Goal: Communication & Community: Participate in discussion

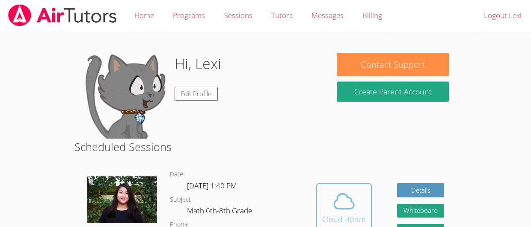
click at [349, 208] on icon at bounding box center [345, 201] width 20 height 15
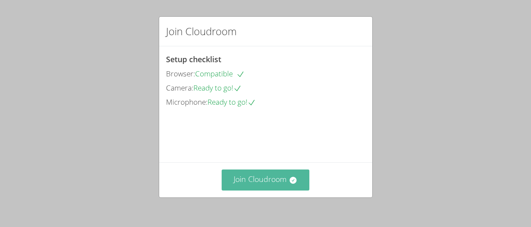
click at [286, 171] on button "Join Cloudroom" at bounding box center [266, 179] width 88 height 21
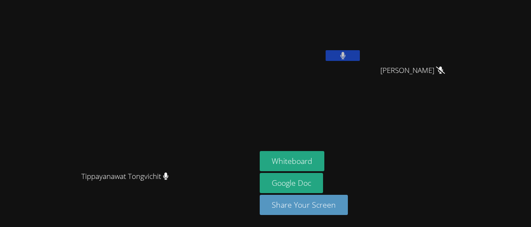
click at [471, 117] on aside "Lexi [PERSON_NAME] [PERSON_NAME] [PERSON_NAME] Whiteboard Google Doc Share Your…" at bounding box center [364, 113] width 214 height 227
click at [362, 65] on div "Lexi [PERSON_NAME]" at bounding box center [311, 49] width 102 height 92
click at [360, 51] on button at bounding box center [343, 55] width 34 height 11
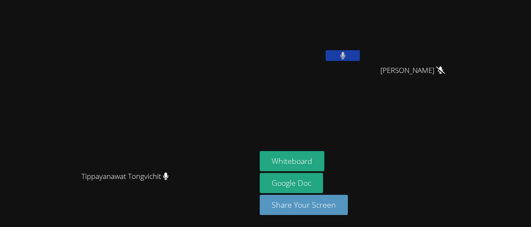
click at [360, 54] on button at bounding box center [343, 55] width 34 height 11
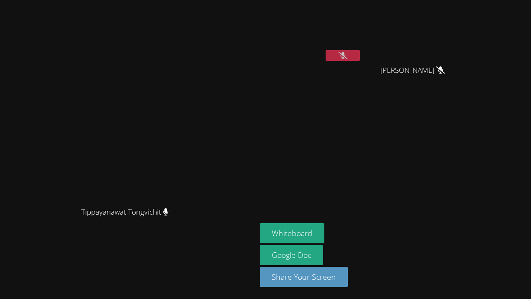
click at [360, 57] on button at bounding box center [343, 55] width 34 height 11
click at [325, 226] on button "Whiteboard" at bounding box center [292, 233] width 65 height 20
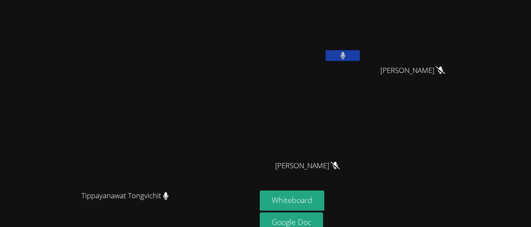
click at [362, 45] on video at bounding box center [311, 31] width 102 height 57
click at [360, 51] on button at bounding box center [343, 55] width 34 height 11
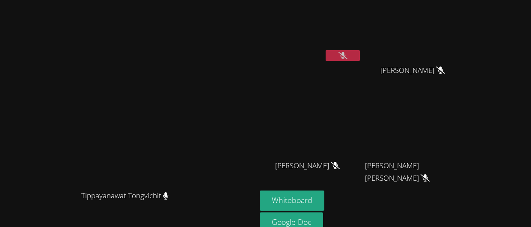
click at [360, 55] on button at bounding box center [343, 55] width 34 height 11
click at [346, 57] on icon at bounding box center [342, 55] width 5 height 7
click at [348, 57] on icon at bounding box center [343, 55] width 9 height 7
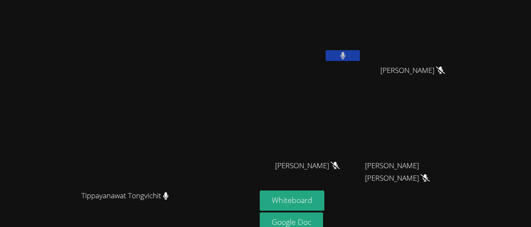
click at [360, 57] on button at bounding box center [343, 55] width 34 height 11
click at [360, 58] on button at bounding box center [343, 55] width 34 height 11
click at [360, 51] on button at bounding box center [343, 55] width 34 height 11
click at [360, 53] on button at bounding box center [343, 55] width 34 height 11
click at [360, 58] on button at bounding box center [343, 55] width 34 height 11
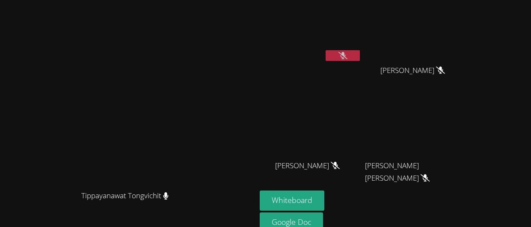
click at [348, 58] on icon at bounding box center [343, 55] width 9 height 7
click at [360, 60] on button at bounding box center [343, 55] width 34 height 11
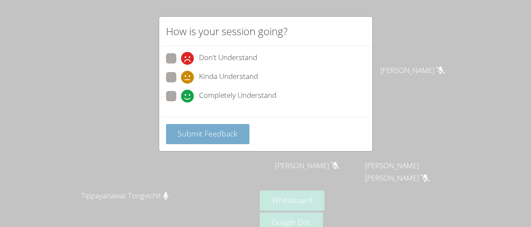
click at [223, 130] on span "Submit Feedback" at bounding box center [208, 133] width 60 height 10
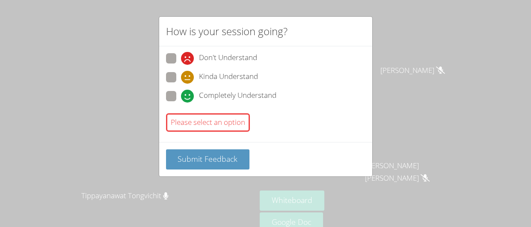
click at [181, 84] on span at bounding box center [181, 84] width 0 height 0
click at [181, 74] on input "Kinda Understand" at bounding box center [184, 75] width 7 height 7
radio input "true"
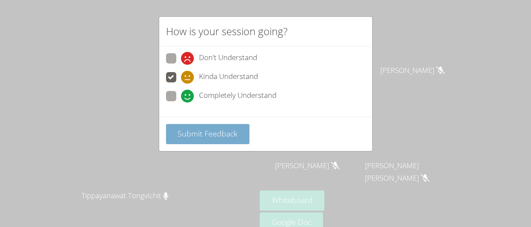
click at [203, 139] on button "Submit Feedback" at bounding box center [208, 134] width 84 height 20
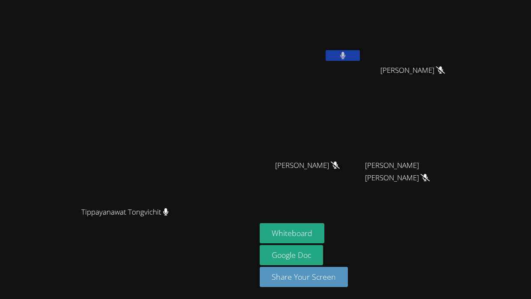
click at [360, 55] on button at bounding box center [343, 55] width 34 height 11
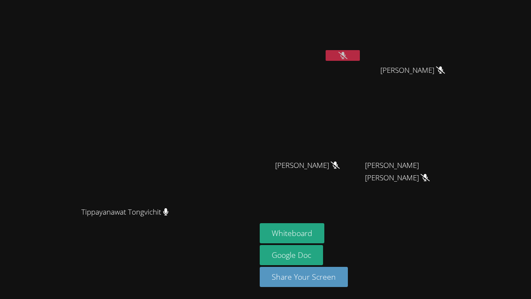
click at [360, 55] on button at bounding box center [343, 55] width 34 height 11
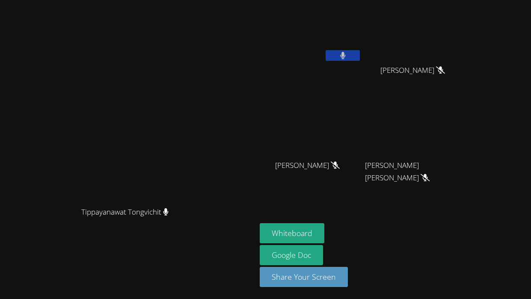
click at [360, 55] on button at bounding box center [343, 55] width 34 height 11
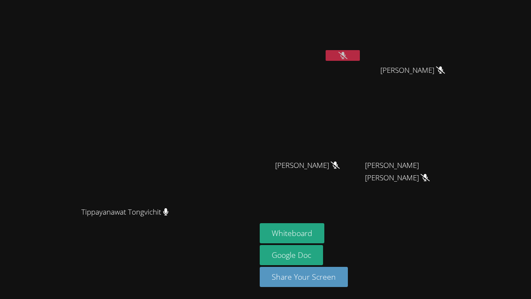
click at [360, 55] on button at bounding box center [343, 55] width 34 height 11
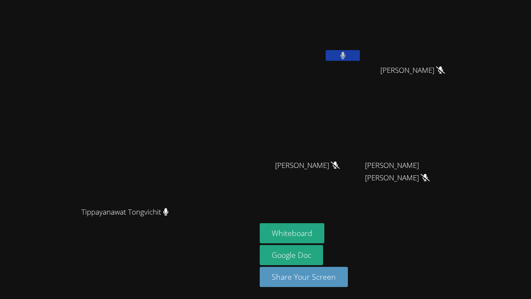
click at [360, 55] on button at bounding box center [343, 55] width 34 height 11
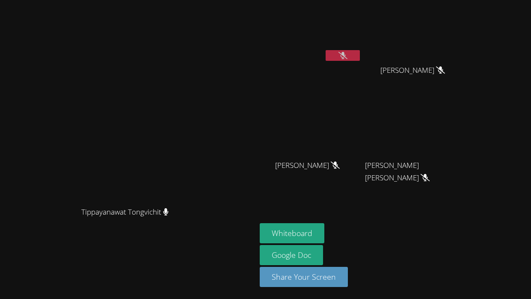
click at [360, 55] on button at bounding box center [343, 55] width 34 height 11
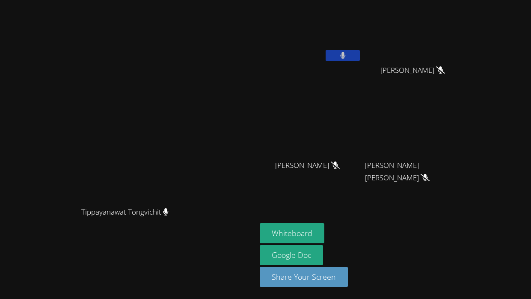
click at [360, 55] on button at bounding box center [343, 55] width 34 height 11
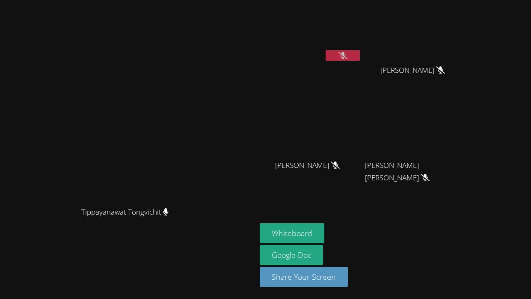
click at [360, 55] on button at bounding box center [343, 55] width 34 height 11
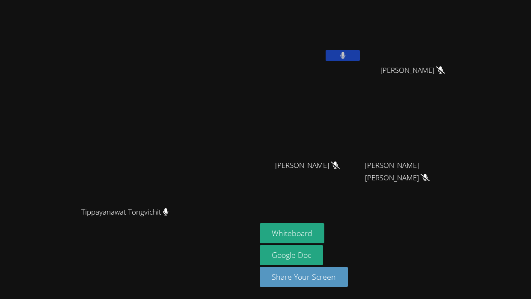
click at [360, 55] on button at bounding box center [343, 55] width 34 height 11
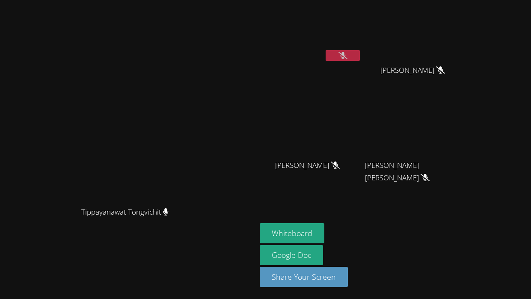
click at [360, 55] on button at bounding box center [343, 55] width 34 height 11
